Goal: Transaction & Acquisition: Purchase product/service

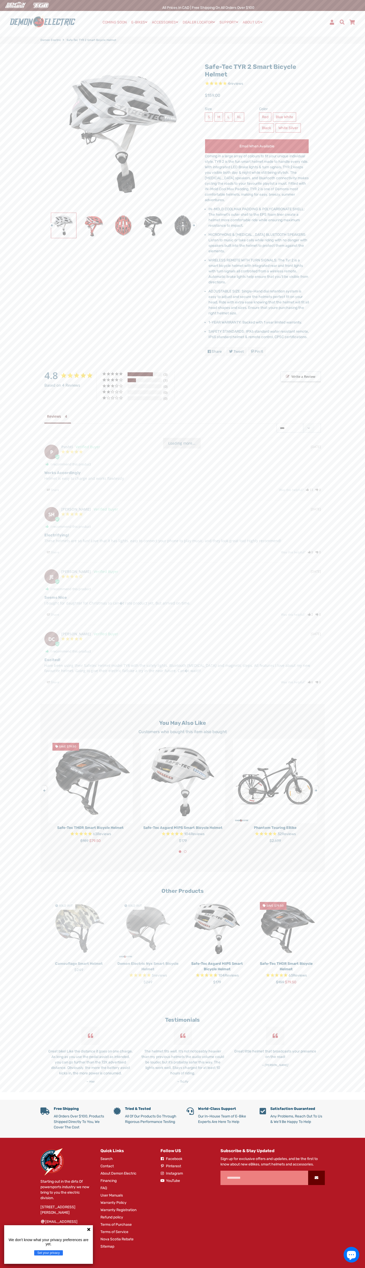
click at [93, 9] on div "All Prices in CAD | Free shipping on all orders over $100" at bounding box center [208, 5] width 313 height 11
click at [359, 623] on main "Safe-Tec TYR 2 Smart Bicycle Helmet 4 reviews Next" at bounding box center [182, 571] width 365 height 1055
click at [98, 1267] on html "Search Menu Close Cart COMING SOON E-BIKES Expand submenu E-BIKES Collapse subm…" at bounding box center [182, 644] width 365 height 1288
click at [23, 634] on main "Safe-Tec TYR 2 Smart Bicycle Helmet 4 reviews Next" at bounding box center [182, 571] width 365 height 1055
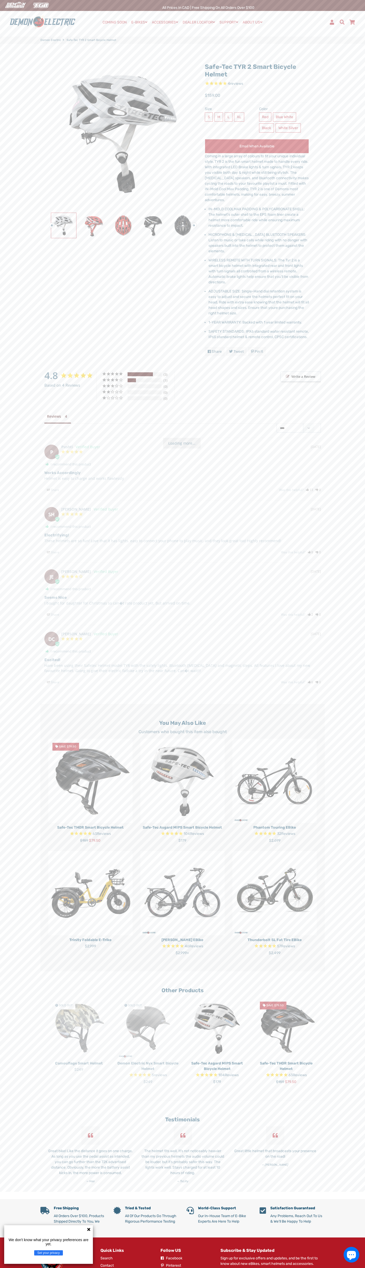
click at [234, 112] on label "XL" at bounding box center [239, 116] width 10 height 9
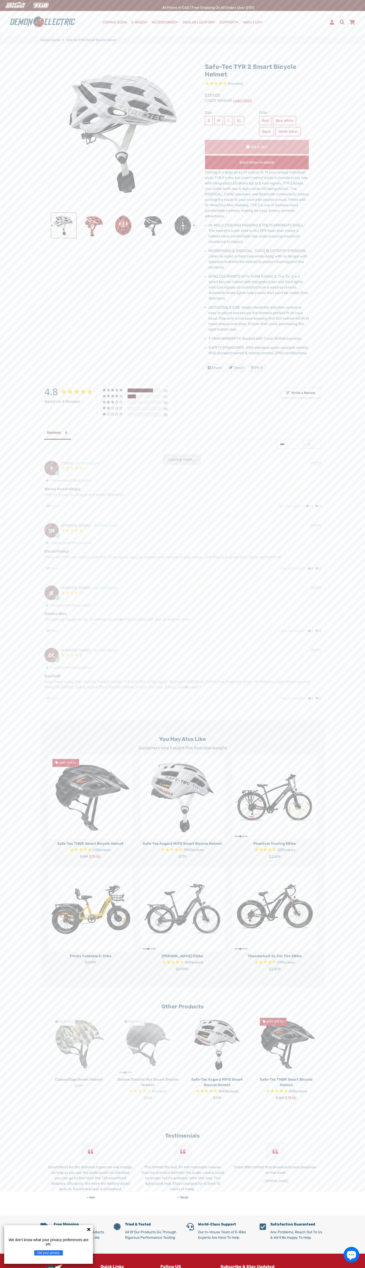
click at [259, 248] on li "MICROPHONE & [MEDICAL_DATA] BLUETOOTH SPEAKERS: Listen to music or take calls w…" at bounding box center [258, 259] width 100 height 22
click at [259, 222] on li "IN-MOLD COOLMAX PADDING & POLYCARBONATE SHELL: The helmet's outer shell to the …" at bounding box center [258, 233] width 100 height 22
click at [259, 248] on li "MICROPHONE & [MEDICAL_DATA] BLUETOOTH SPEAKERS: Listen to music or take calls w…" at bounding box center [258, 259] width 100 height 22
click at [259, 274] on li "WIRELESS REMOTE WITH TURN SIGNALS: The Tyr 2 is a smart bicycle helmet with int…" at bounding box center [258, 287] width 100 height 27
click at [259, 305] on li "ADJUSTABLE SIZE: Single-Hand dial retention system is easy to adjust and secure…" at bounding box center [258, 318] width 100 height 27
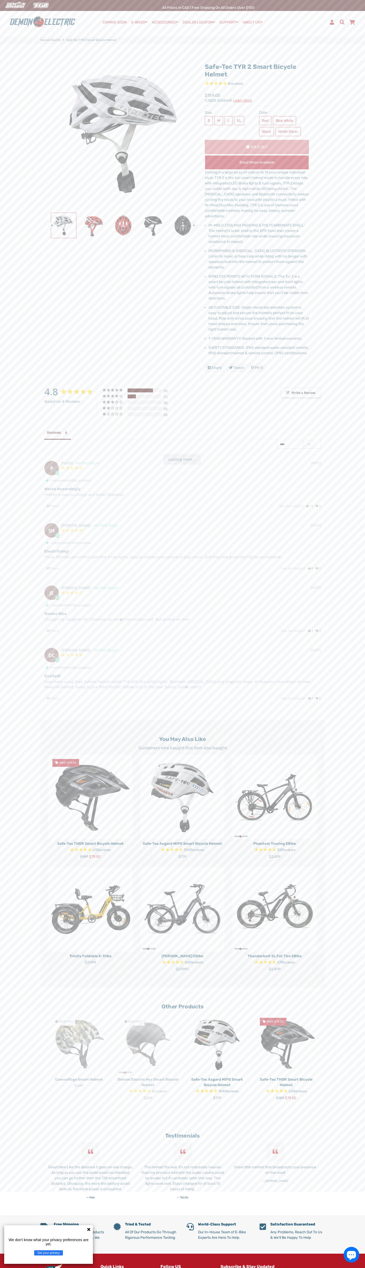
click at [259, 336] on li "1-YEAR WARRANTY: Backed with 1 year limited warranty." at bounding box center [258, 338] width 100 height 5
click at [259, 345] on li "SAFETY STANDARDS: IPX6 standard water resistant remote, IP65 standard helmet & …" at bounding box center [258, 350] width 100 height 11
click at [257, 363] on div "Share Share on Facebook Tweet Tweet on Twitter Pin it Pin on Pinterest" at bounding box center [257, 367] width 104 height 9
click at [102, 2] on div "All Prices in CAD | Free shipping on all orders over $100" at bounding box center [208, 5] width 313 height 11
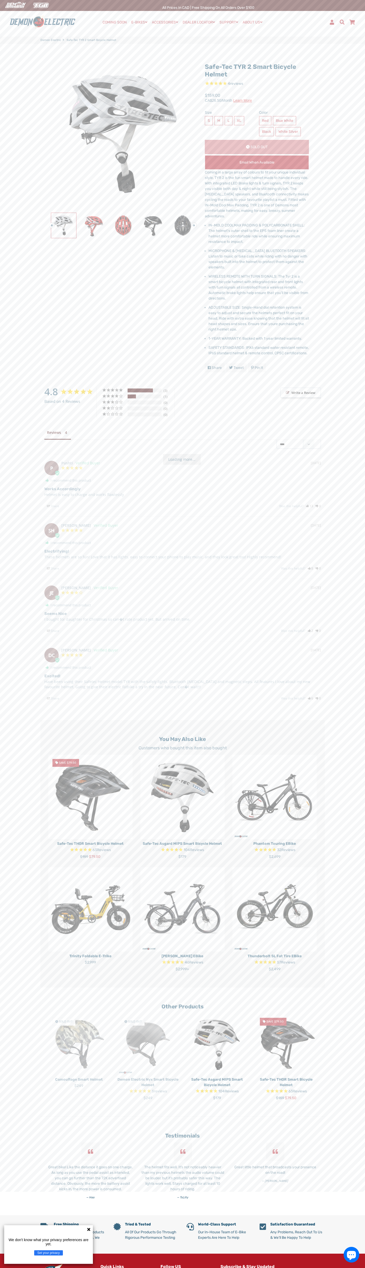
click at [338, 1267] on html "Search Menu Close Cart COMING SOON E-BIKES Expand submenu E-BIKES Collapse subm…" at bounding box center [182, 702] width 365 height 1404
click at [13, 255] on main "Safe-Tec TYR 2 Smart Bicycle Helmet 4 reviews Next" at bounding box center [182, 629] width 365 height 1171
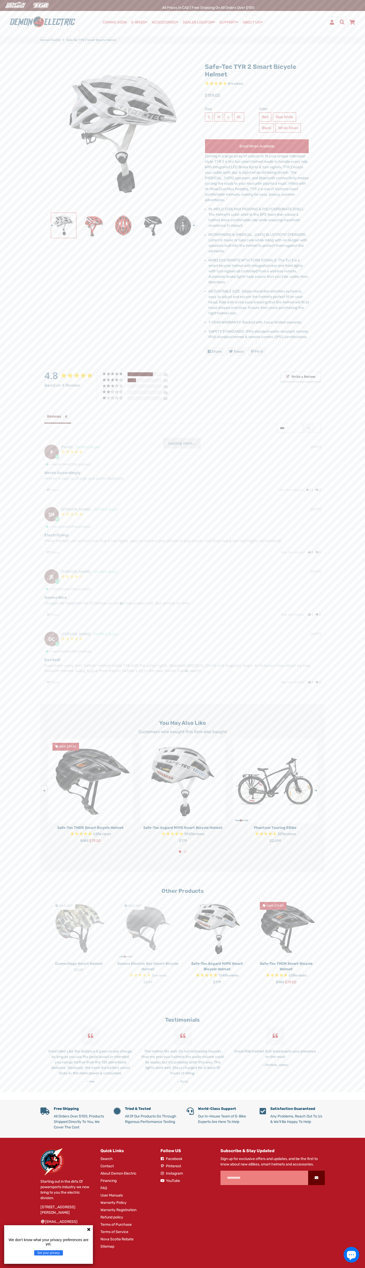
click at [234, 112] on label "XL" at bounding box center [239, 116] width 10 height 9
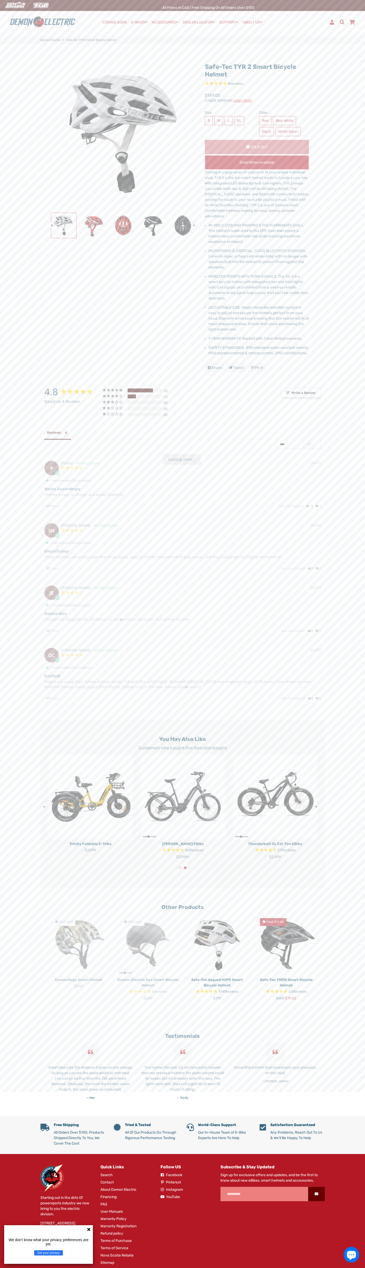
click at [259, 248] on li "MICROPHONE & [MEDICAL_DATA] BLUETOOTH SPEAKERS: Listen to music or take calls w…" at bounding box center [258, 259] width 100 height 22
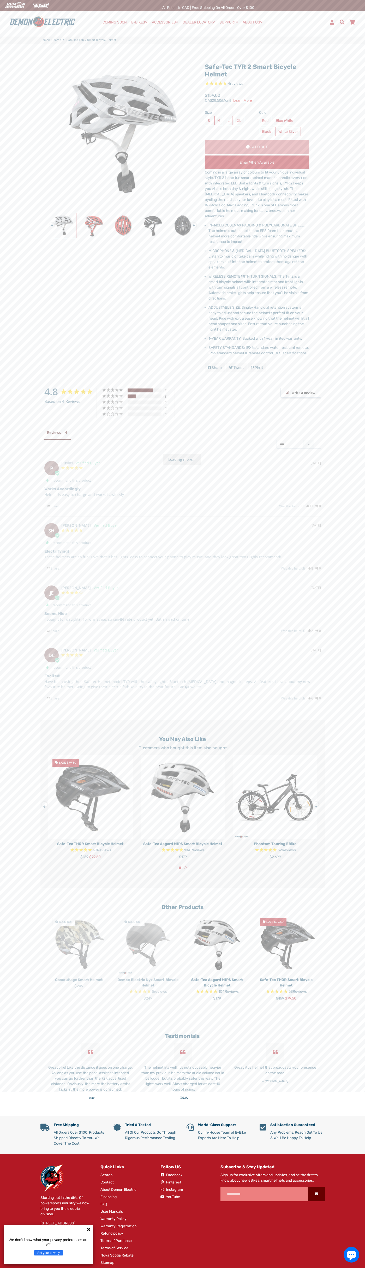
click at [259, 222] on li "IN-MOLD COOLMAX PADDING & POLYCARBONATE SHELL: The helmet's outer shell to the …" at bounding box center [258, 233] width 100 height 22
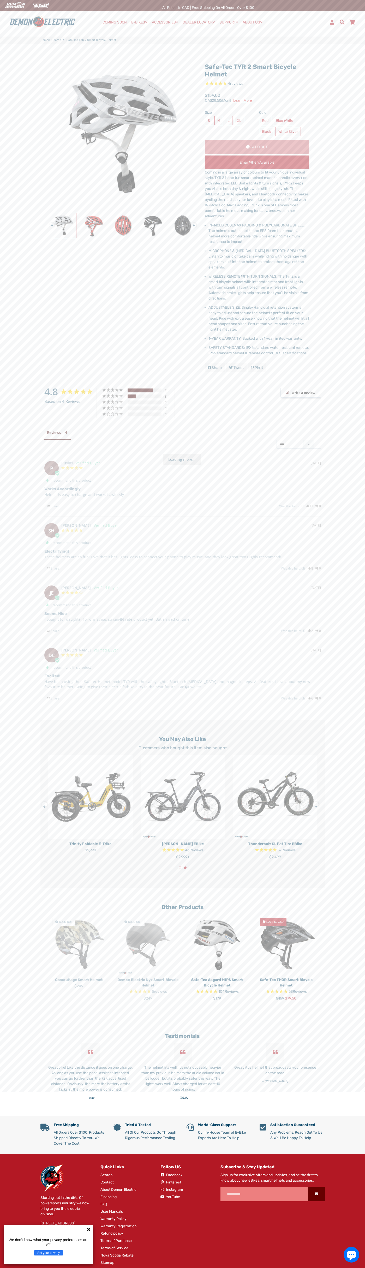
click at [259, 248] on li "MICROPHONE & [MEDICAL_DATA] BLUETOOTH SPEAKERS: Listen to music or take calls w…" at bounding box center [258, 259] width 100 height 22
click at [259, 274] on li "WIRELESS REMOTE WITH TURN SIGNALS: The Tyr 2 is a smart bicycle helmet with int…" at bounding box center [258, 287] width 100 height 27
click at [259, 305] on li "ADJUSTABLE SIZE: Single-Hand dial retention system is easy to adjust and secure…" at bounding box center [258, 318] width 100 height 27
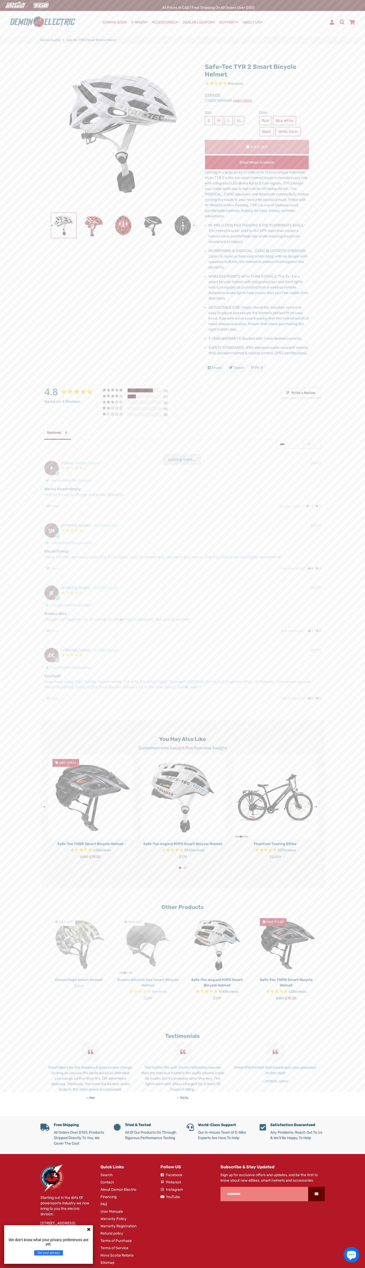
click at [259, 336] on li "1-YEAR WARRANTY: Backed with 1 year limited warranty." at bounding box center [258, 338] width 100 height 5
click at [259, 345] on li "SAFETY STANDARDS: IPX6 standard water resistant remote, IP65 standard helmet & …" at bounding box center [258, 350] width 100 height 11
click at [257, 363] on div "Share Share on Facebook Tweet Tweet on Twitter Pin it Pin on Pinterest" at bounding box center [257, 367] width 104 height 9
